Goal: Task Accomplishment & Management: Manage account settings

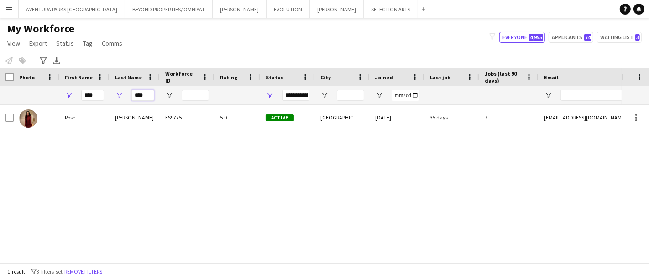
drag, startPoint x: 146, startPoint y: 95, endPoint x: 123, endPoint y: 94, distance: 23.3
click at [123, 94] on div "****" at bounding box center [135, 95] width 50 height 18
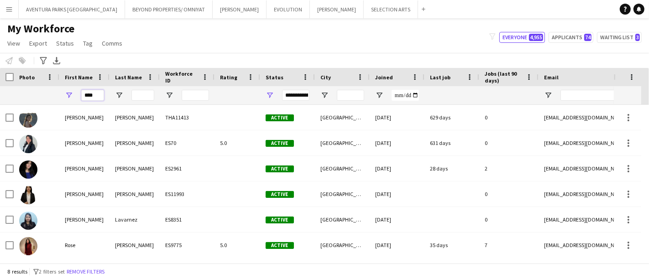
drag, startPoint x: 100, startPoint y: 93, endPoint x: 75, endPoint y: 95, distance: 25.2
click at [75, 95] on div "****" at bounding box center [84, 95] width 50 height 18
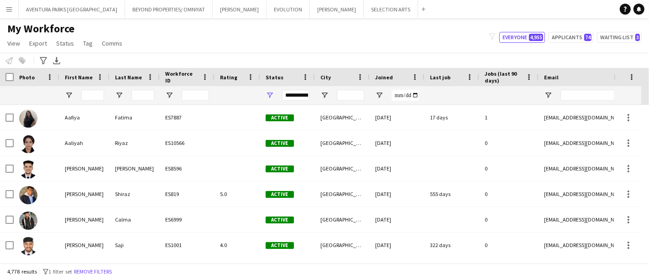
click at [11, 14] on button "Menu" at bounding box center [9, 9] width 18 height 18
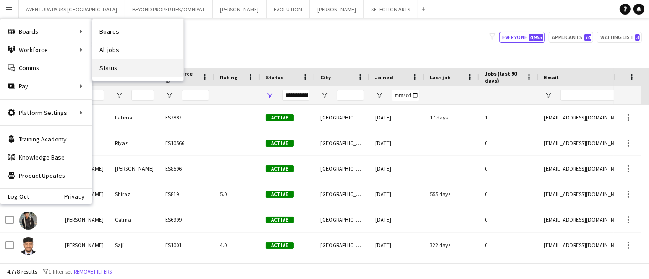
click at [120, 65] on link "Status" at bounding box center [137, 68] width 91 height 18
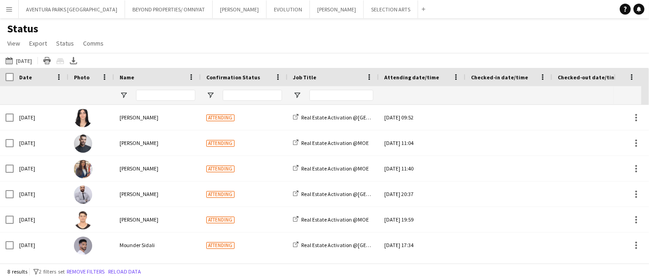
type input "**********"
click at [125, 10] on button "BEYOND PROPERTIES/ OMNIYAT Close" at bounding box center [169, 9] width 88 height 18
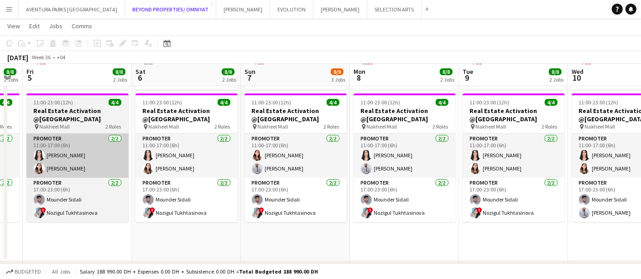
scroll to position [0, 305]
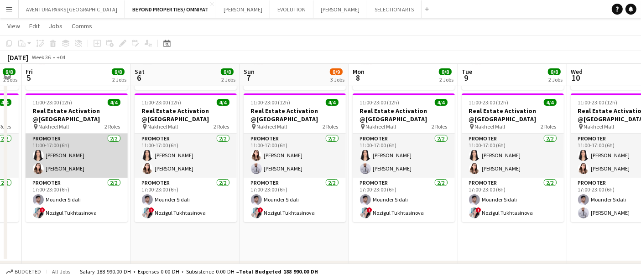
click at [50, 149] on app-card-role "Promoter [DATE] 11:00-17:00 (6h) [PERSON_NAME] [PERSON_NAME] Alnajjad" at bounding box center [77, 156] width 102 height 44
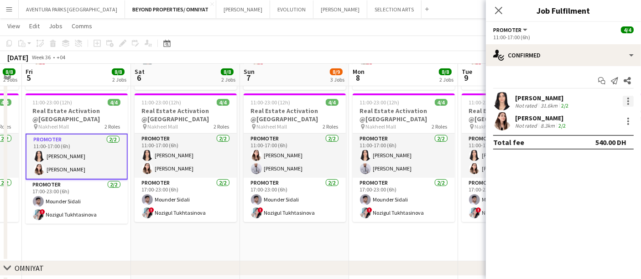
click at [629, 101] on div at bounding box center [629, 101] width 2 height 2
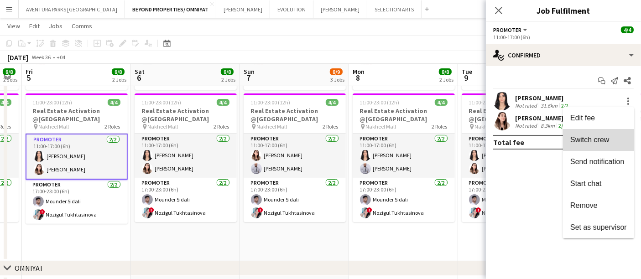
click at [605, 139] on span "Switch crew" at bounding box center [590, 140] width 39 height 8
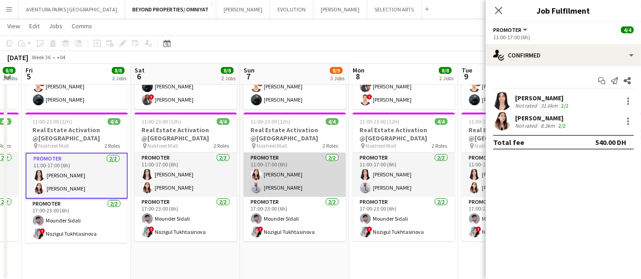
click at [277, 180] on app-card-role "Promoter [DATE] 11:00-17:00 (6h) [PERSON_NAME] [PERSON_NAME]" at bounding box center [295, 175] width 102 height 44
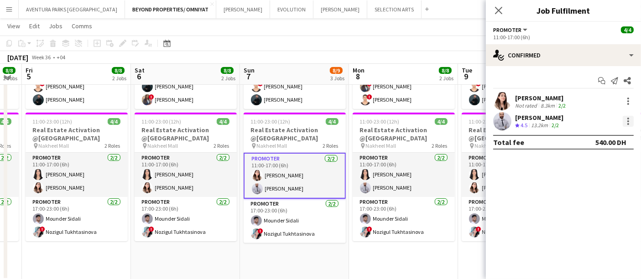
click at [632, 122] on div at bounding box center [628, 121] width 11 height 11
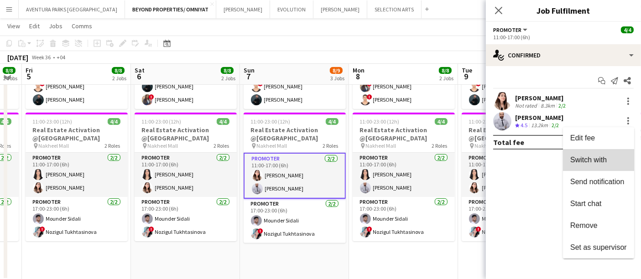
click at [601, 158] on span "Switch with" at bounding box center [589, 160] width 37 height 8
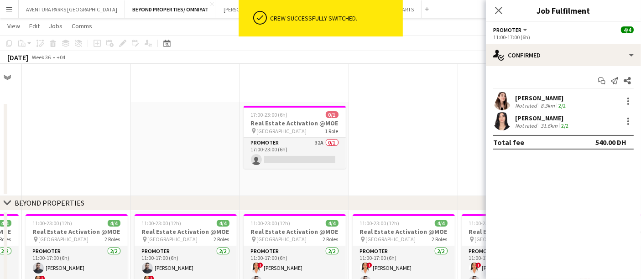
scroll to position [245, 0]
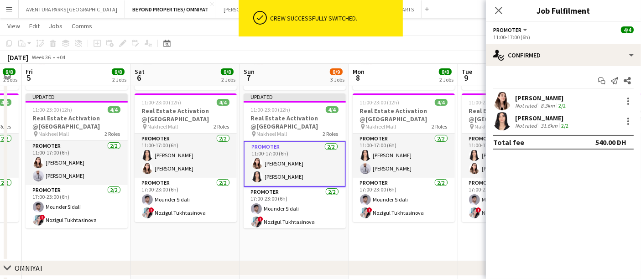
click at [442, 247] on app-date-cell "11:00-23:00 (12h) 4/4 Real Estate Activation @MOE pin Mall of Emirates 2 Roles …" at bounding box center [403, 114] width 109 height 296
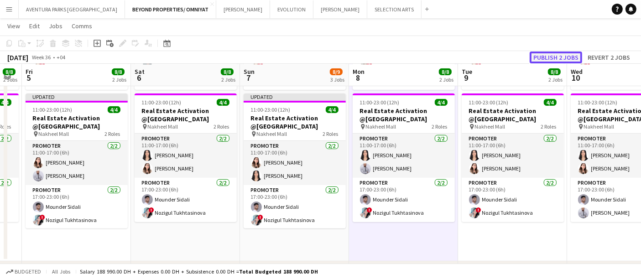
click at [559, 56] on button "Publish 2 jobs" at bounding box center [556, 58] width 53 height 12
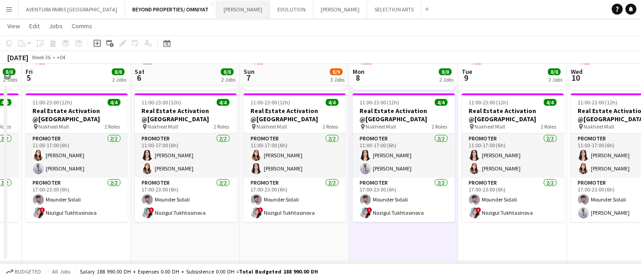
click at [216, 12] on button "[PERSON_NAME] Close" at bounding box center [243, 9] width 54 height 18
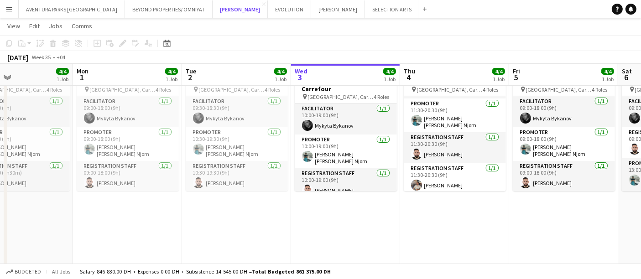
scroll to position [0, 254]
